Goal: Information Seeking & Learning: Learn about a topic

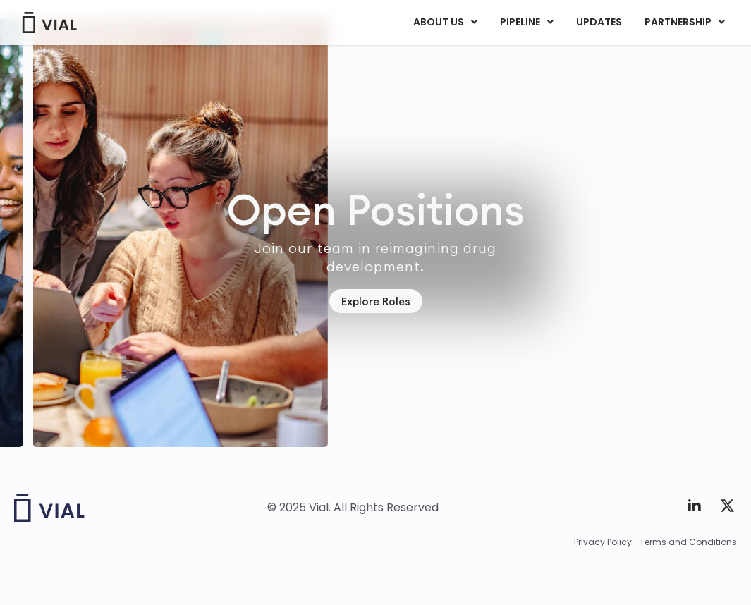
scroll to position [3964, 0]
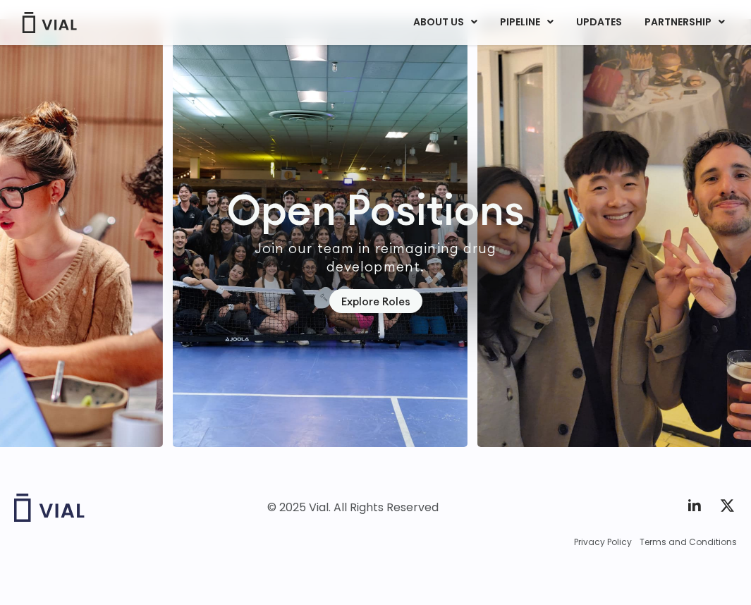
click at [188, 83] on img "3 / 7" at bounding box center [320, 233] width 295 height 428
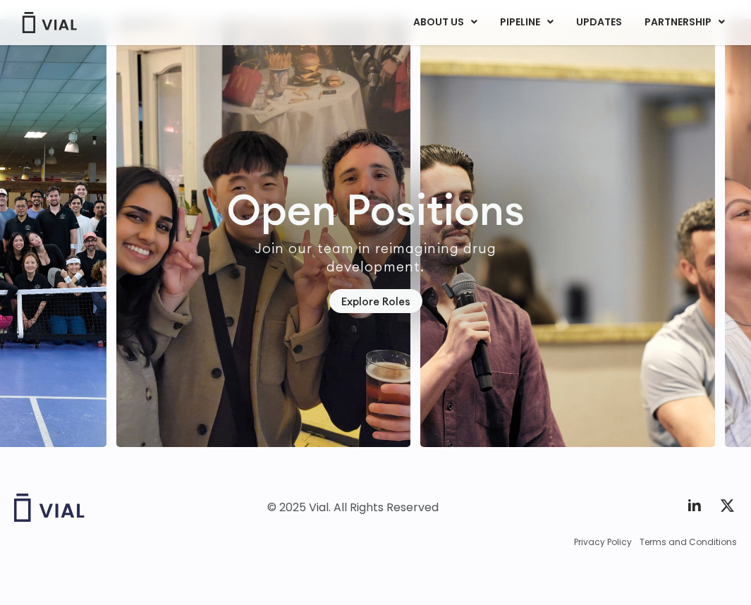
click at [420, 97] on img "5 / 7" at bounding box center [567, 233] width 295 height 428
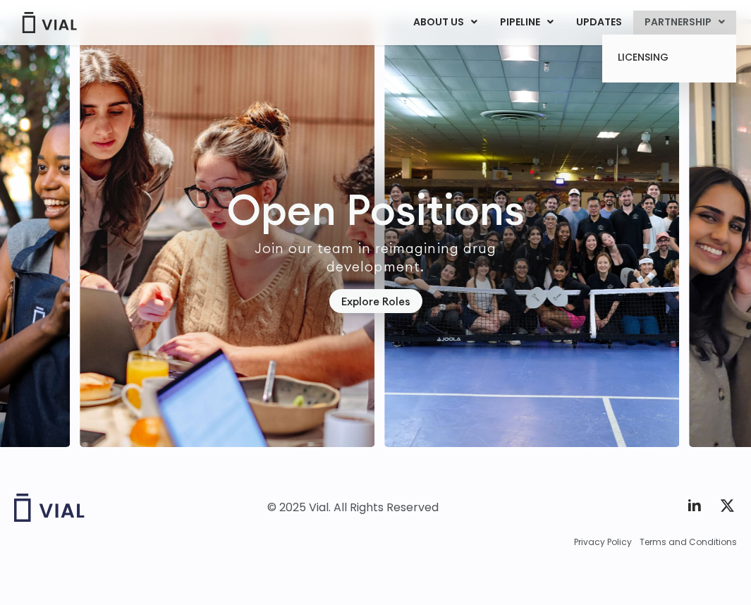
click at [654, 28] on link "PARTNERSHIP" at bounding box center [684, 23] width 103 height 24
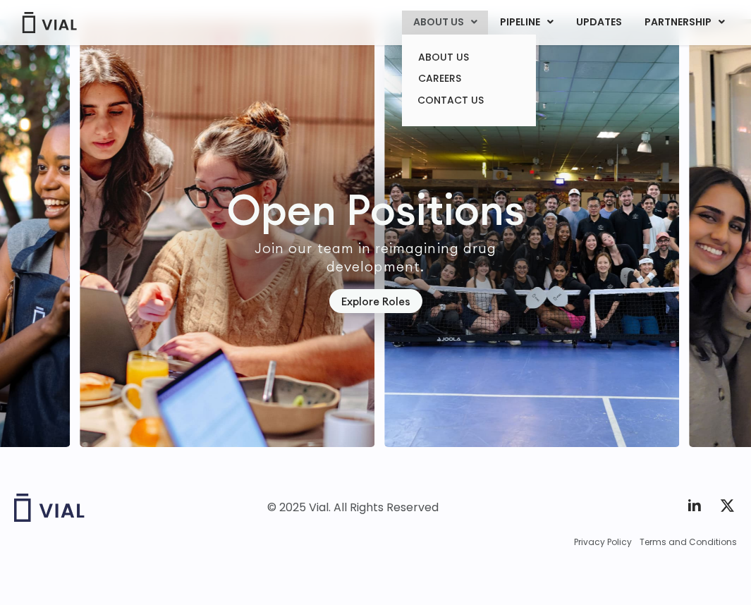
click at [454, 32] on link "ABOUT US" at bounding box center [445, 23] width 86 height 24
click at [444, 78] on link "CAREERS" at bounding box center [468, 79] width 123 height 22
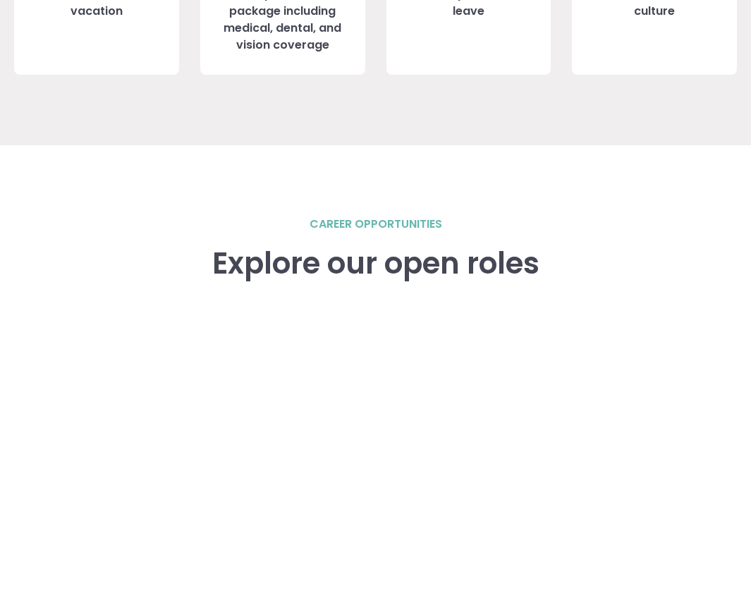
scroll to position [1855, 0]
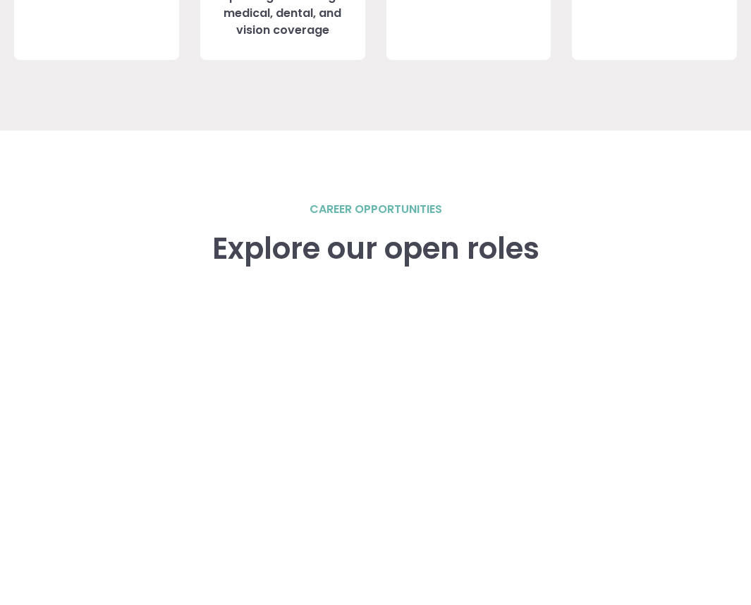
drag, startPoint x: 459, startPoint y: 238, endPoint x: 278, endPoint y: 194, distance: 186.6
click at [275, 204] on div "career opportunities Explore our open roles" at bounding box center [375, 504] width 723 height 606
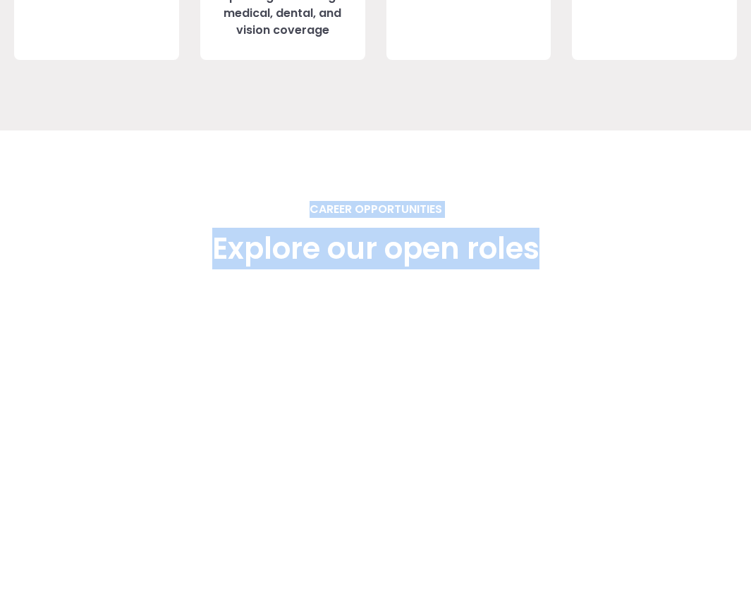
drag, startPoint x: 317, startPoint y: 207, endPoint x: 556, endPoint y: 251, distance: 243.9
click at [556, 251] on div "career opportunities Explore our open roles" at bounding box center [375, 468] width 723 height 676
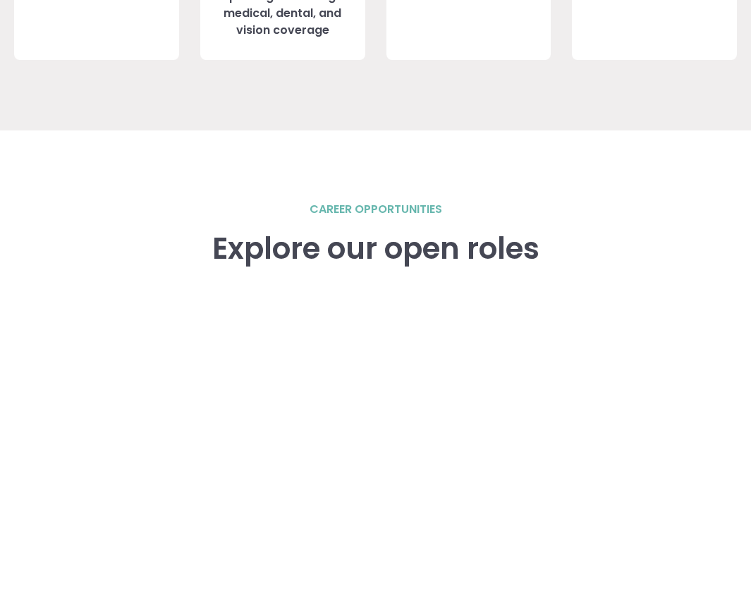
click at [541, 236] on div "career opportunities Explore our open roles" at bounding box center [375, 504] width 723 height 606
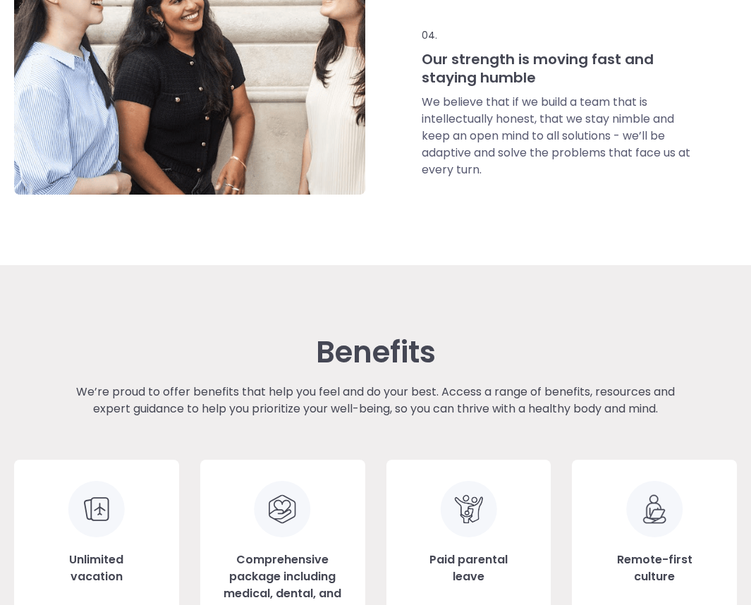
scroll to position [1070, 0]
